Goal: Transaction & Acquisition: Purchase product/service

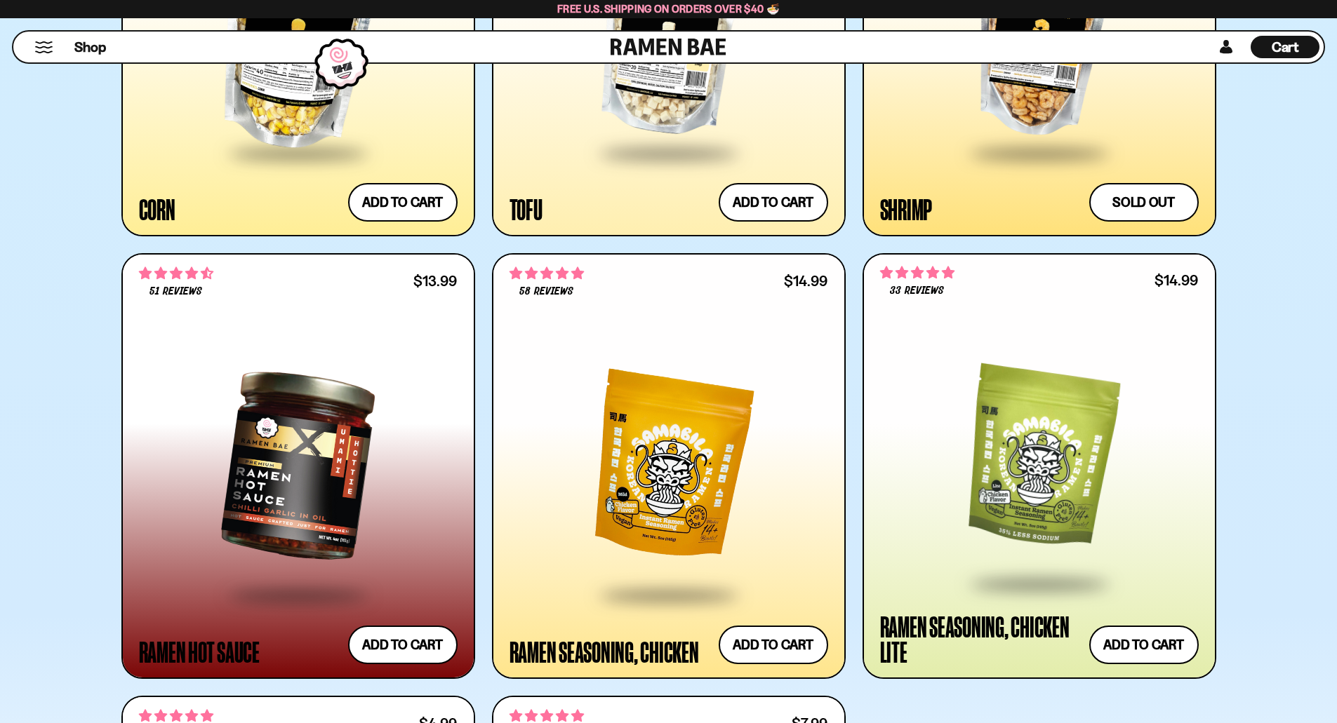
scroll to position [2877, 0]
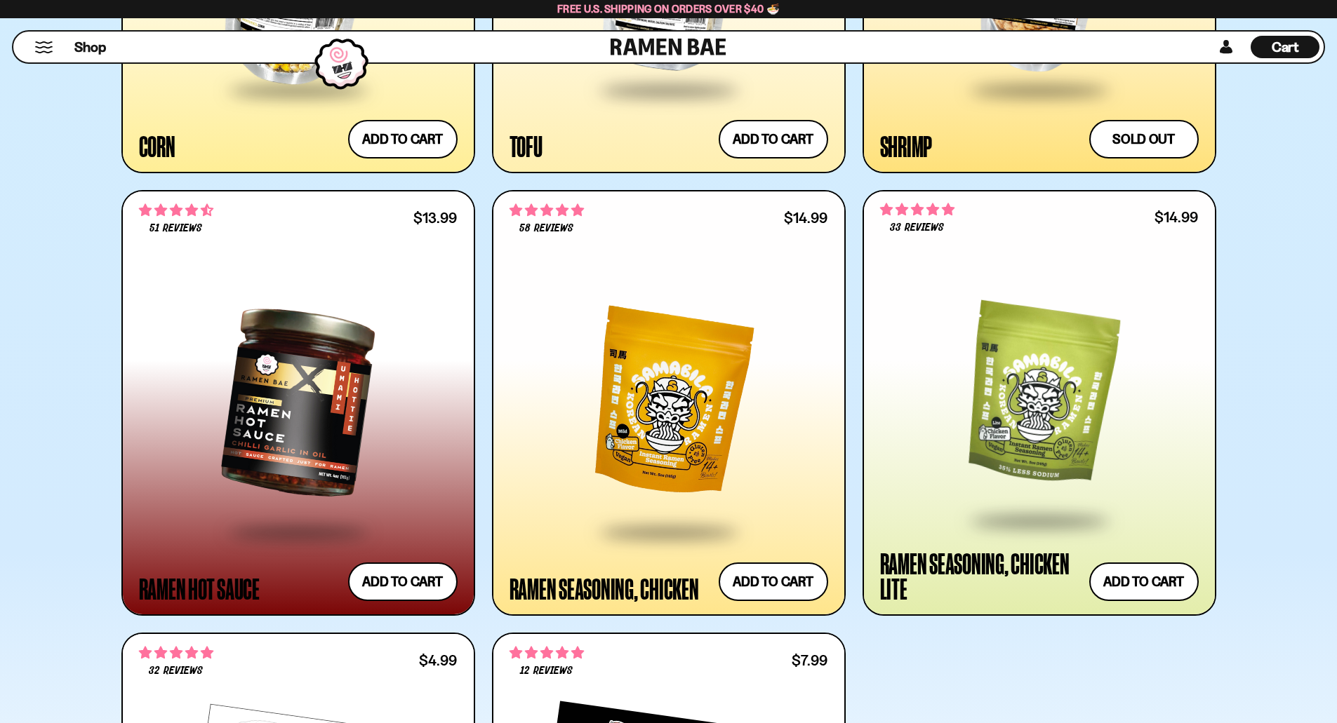
click at [272, 458] on div at bounding box center [298, 402] width 319 height 255
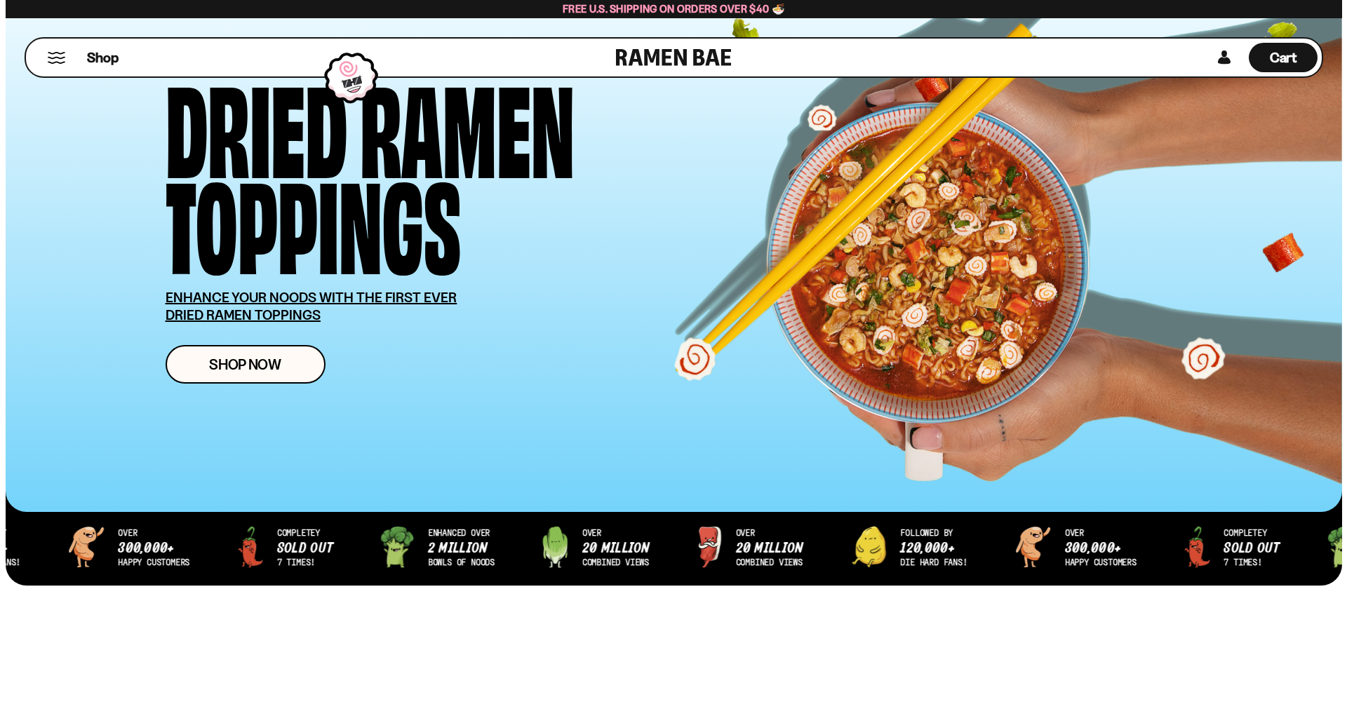
scroll to position [0, 0]
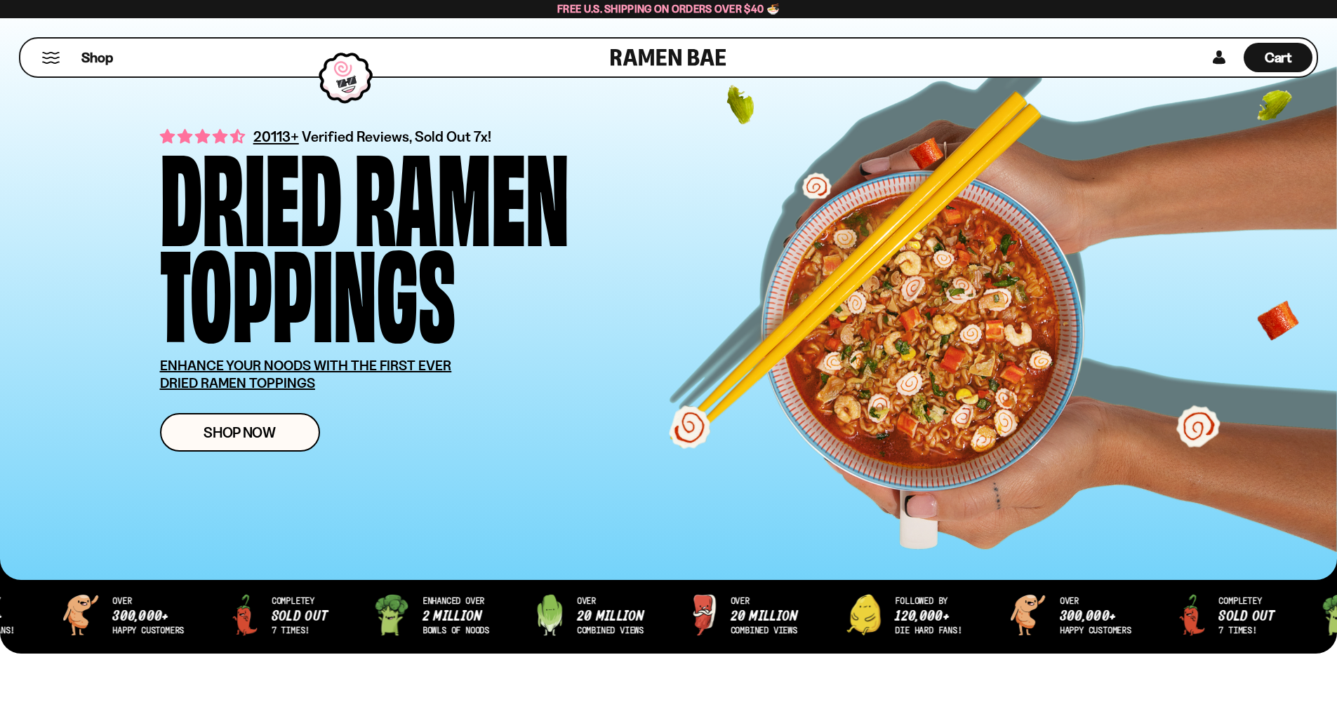
click at [53, 52] on button "Mobile Menu Trigger" at bounding box center [50, 58] width 19 height 12
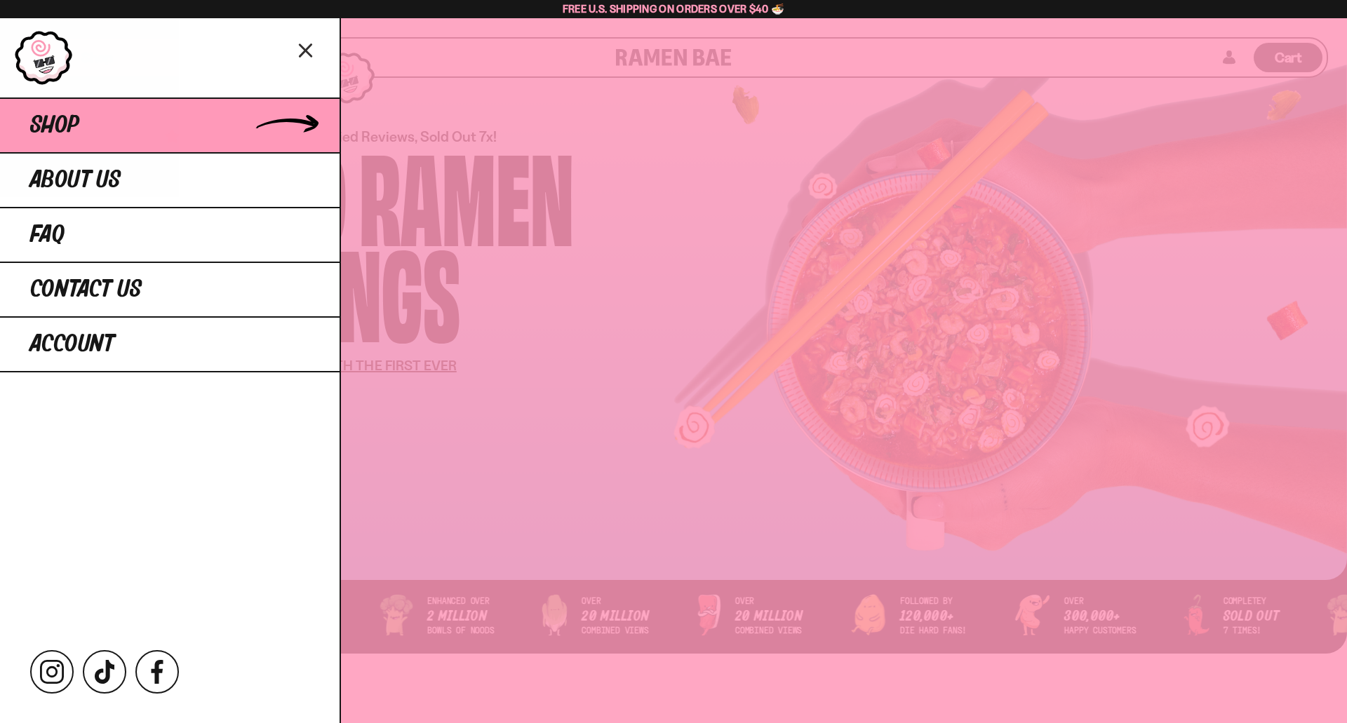
click at [151, 120] on link "Shop" at bounding box center [170, 125] width 340 height 55
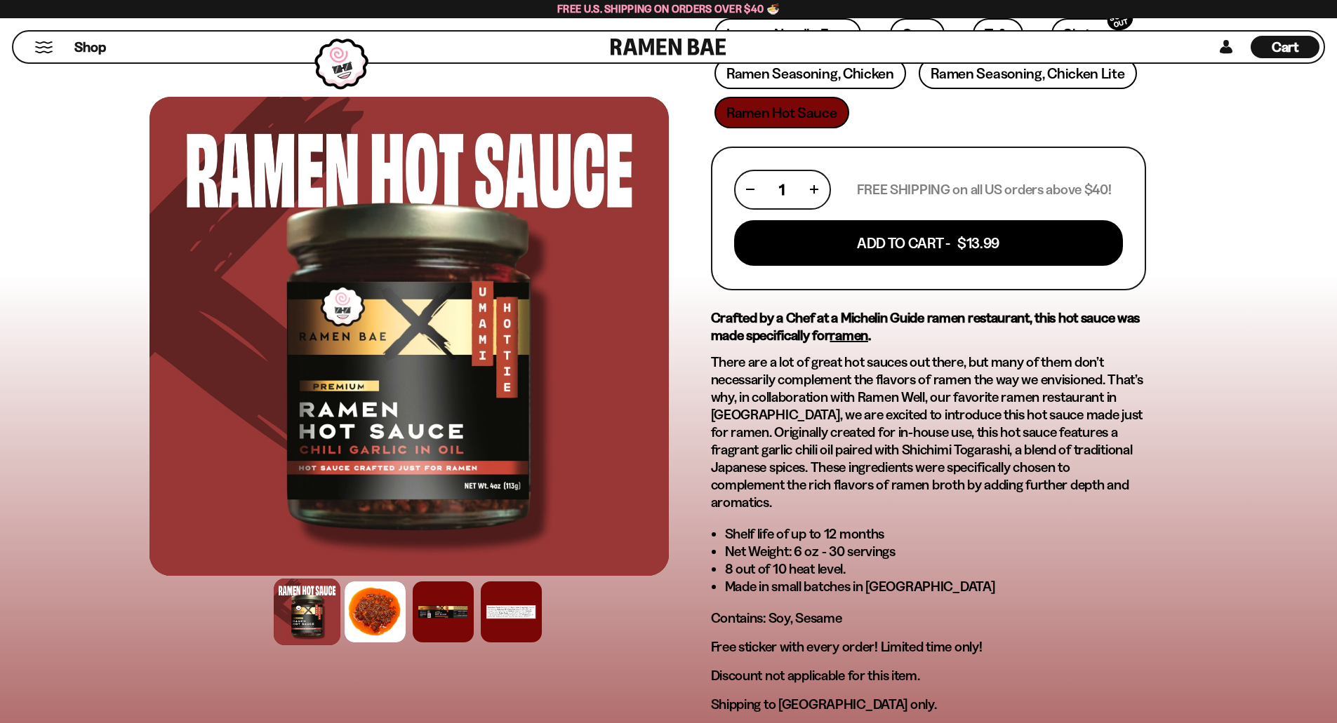
scroll to position [702, 0]
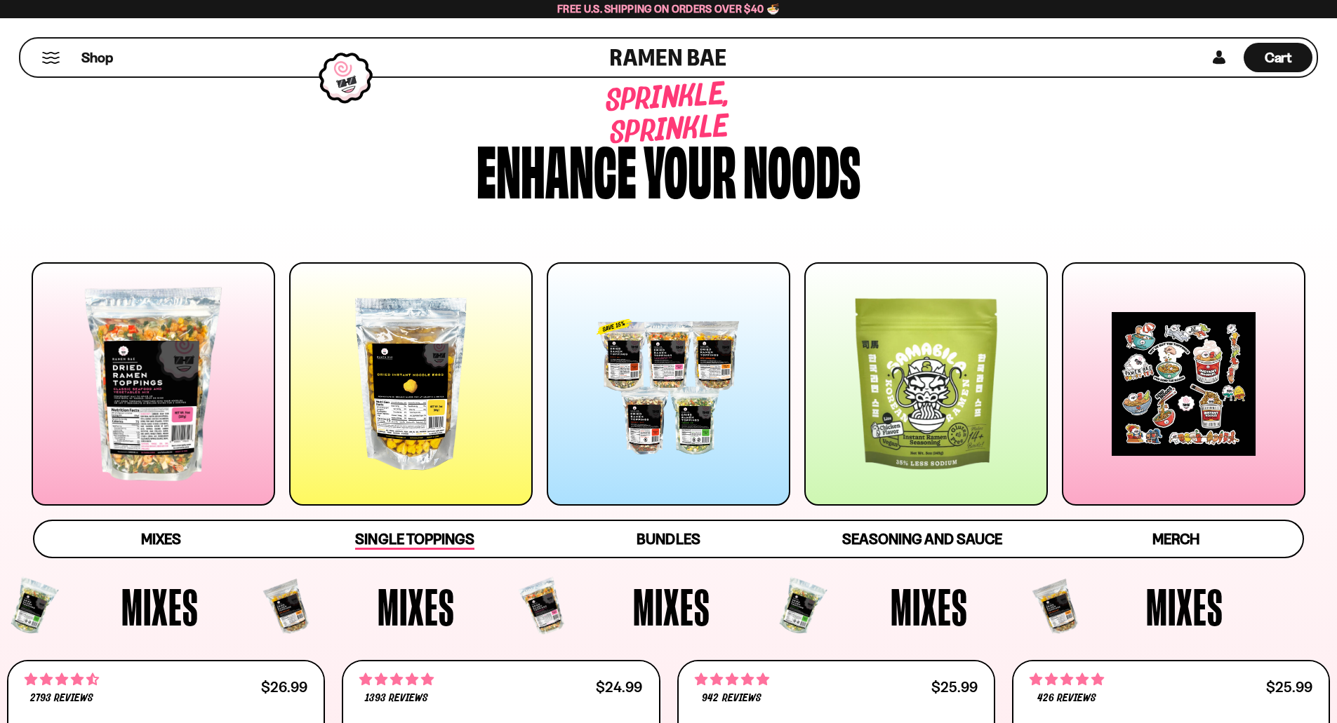
click at [396, 541] on span "Single Toppings" at bounding box center [414, 540] width 119 height 20
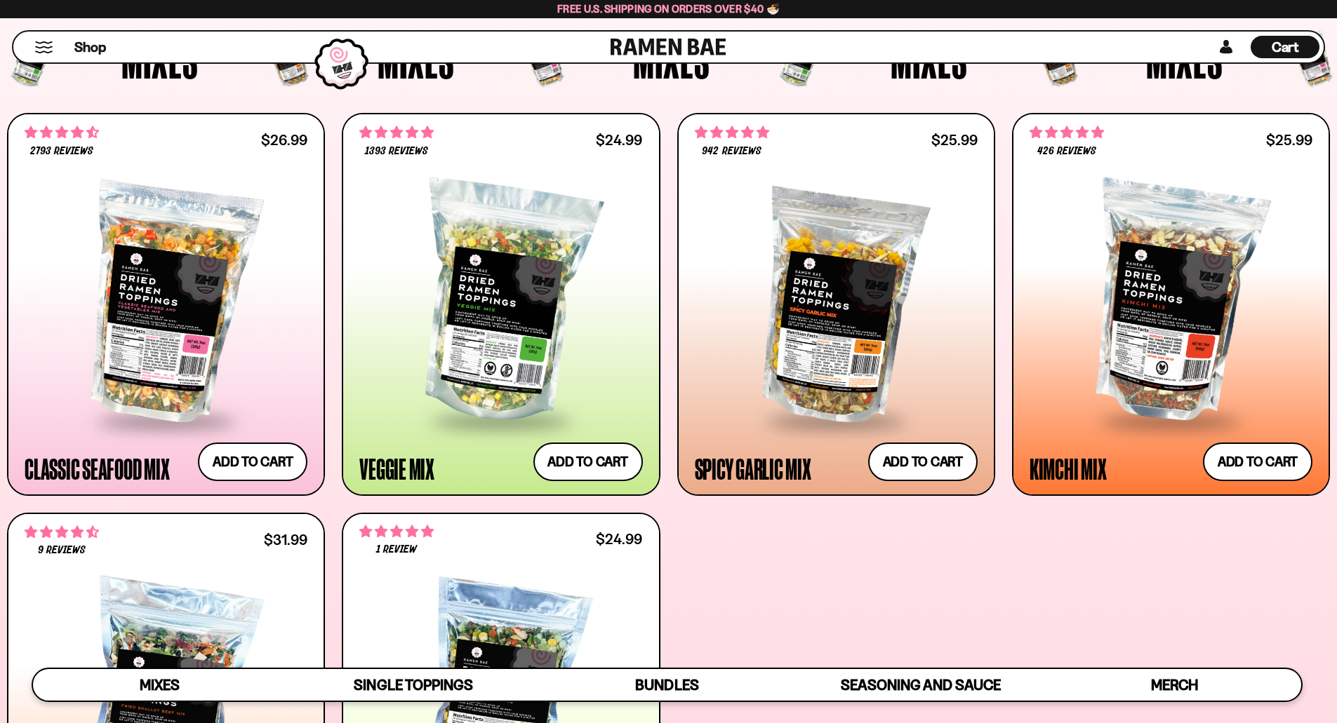
scroll to position [1, 0]
